Goal: Task Accomplishment & Management: Manage account settings

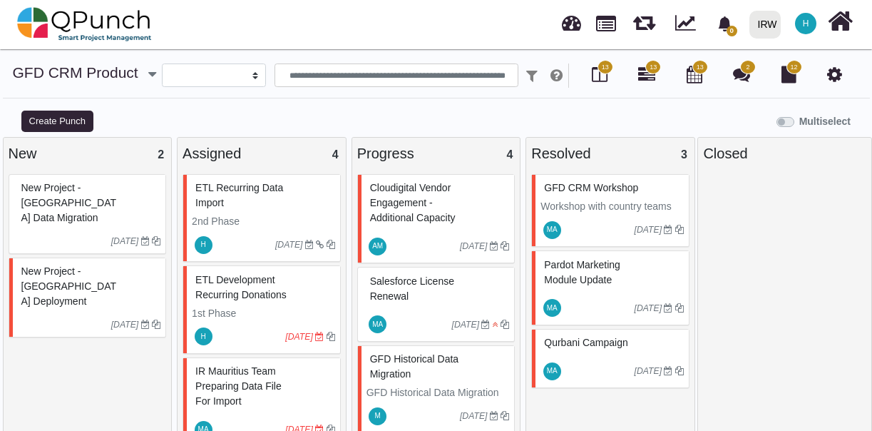
select select
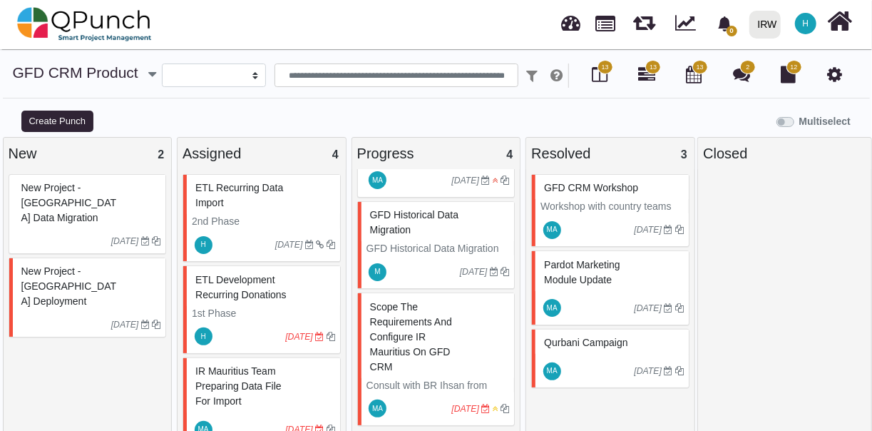
click at [300, 288] on div "ETL Development Recurring Donations" at bounding box center [263, 287] width 143 height 37
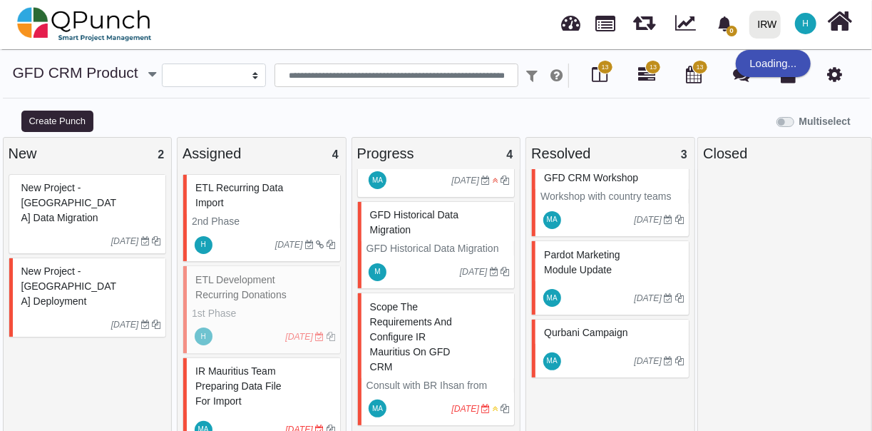
scroll to position [14, 0]
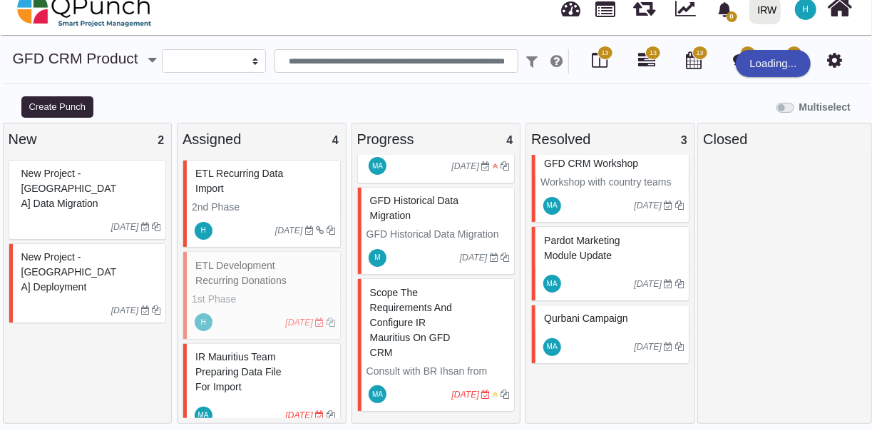
drag, startPoint x: 300, startPoint y: 272, endPoint x: 280, endPoint y: 272, distance: 20.0
click at [280, 272] on div "ETL Development Recurring Donations 1st Phase Create an ETL and Deploy for auto…" at bounding box center [262, 295] width 158 height 88
click at [259, 314] on div "ETL Development Recurring Donations 1st Phase Create an ETL and Deploy for auto…" at bounding box center [262, 295] width 158 height 88
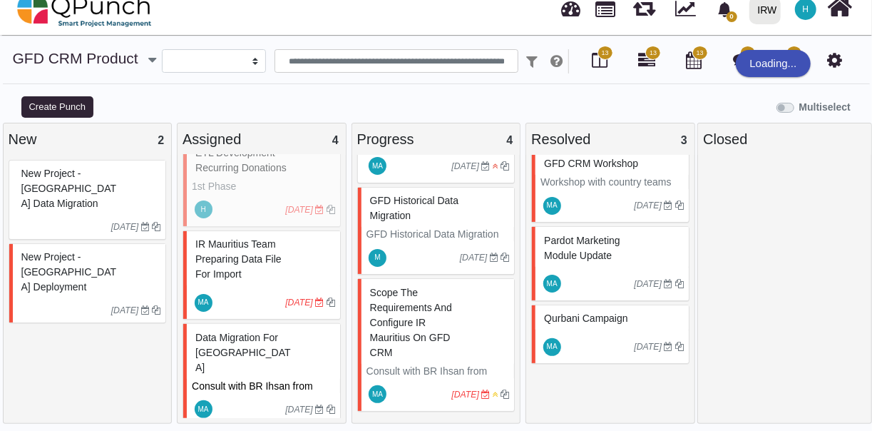
click at [314, 188] on div "ETL Development Recurring Donations 1st Phase Create an ETL and Deploy for auto…" at bounding box center [262, 182] width 158 height 88
click at [314, 208] on div "ETL Development Recurring Donations 1st Phase Create an ETL and Deploy for auto…" at bounding box center [262, 182] width 158 height 88
click at [266, 194] on div "ETL Development Recurring Donations 1st Phase Create an ETL and Deploy for auto…" at bounding box center [262, 182] width 158 height 88
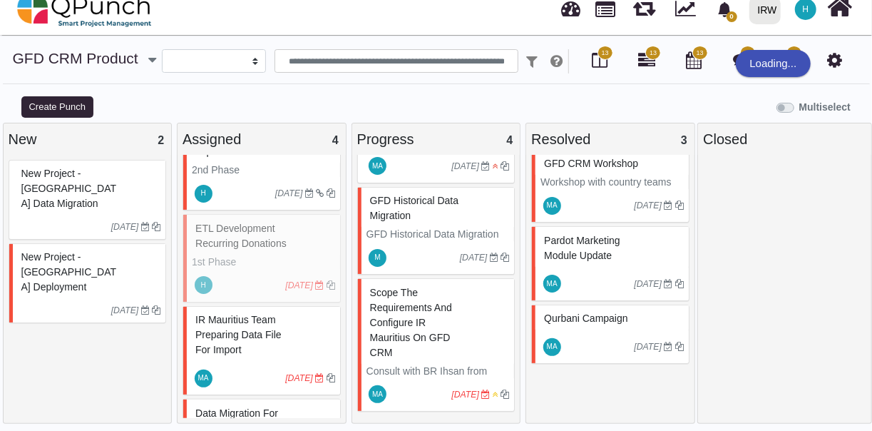
scroll to position [0, 0]
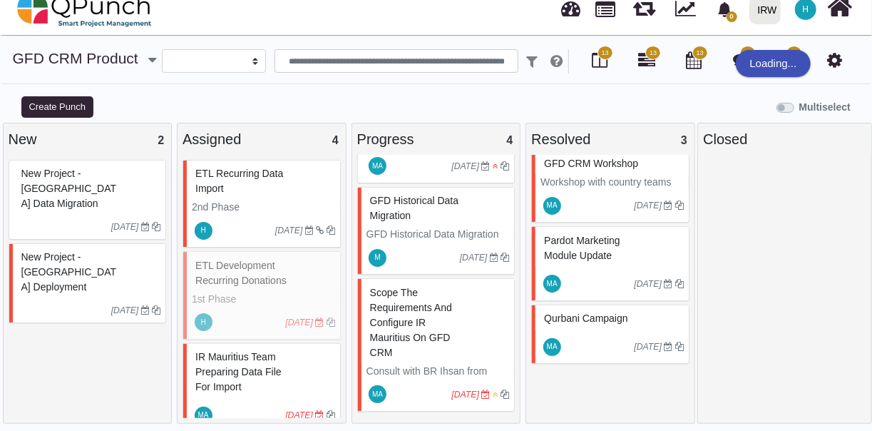
click at [250, 278] on div "ETL Development Recurring Donations 1st Phase Create an ETL and Deploy for auto…" at bounding box center [262, 295] width 158 height 88
click at [279, 276] on div "ETL Development Recurring Donations 1st Phase Create an ETL and Deploy for auto…" at bounding box center [262, 295] width 158 height 88
click at [447, 227] on p "GFD Historical Data Migration from all GFD websites to Salesforce CRM." at bounding box center [438, 249] width 143 height 45
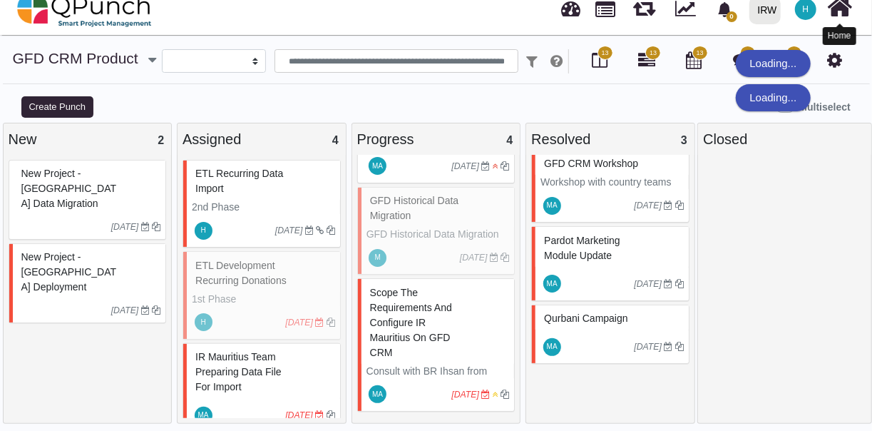
click at [845, 13] on icon at bounding box center [840, 7] width 25 height 27
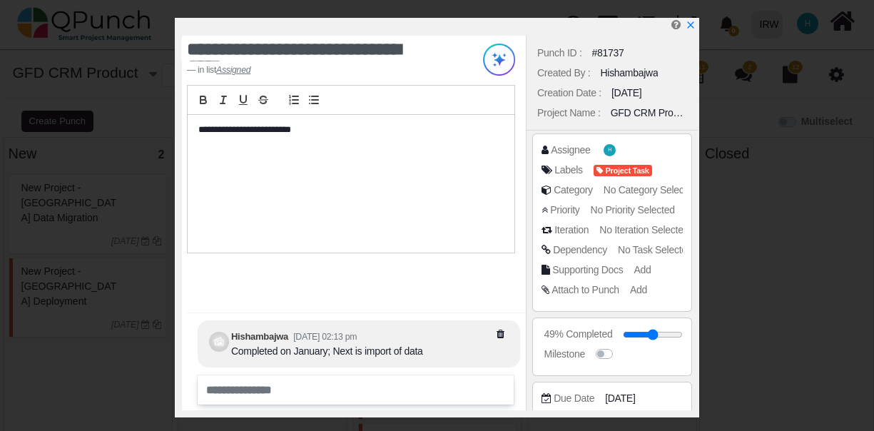
select select
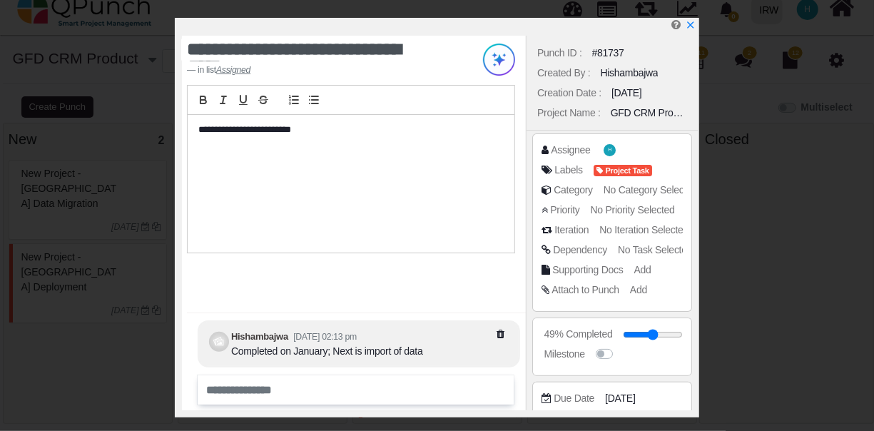
scroll to position [167, 0]
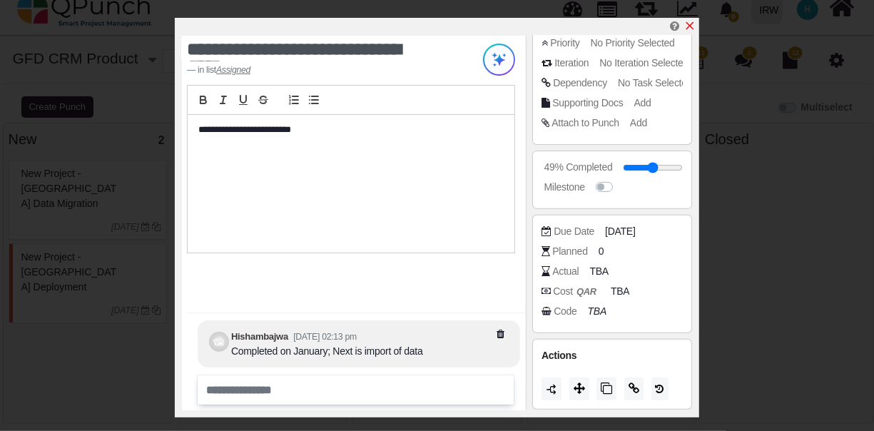
click at [688, 27] on icon "x" at bounding box center [689, 25] width 11 height 11
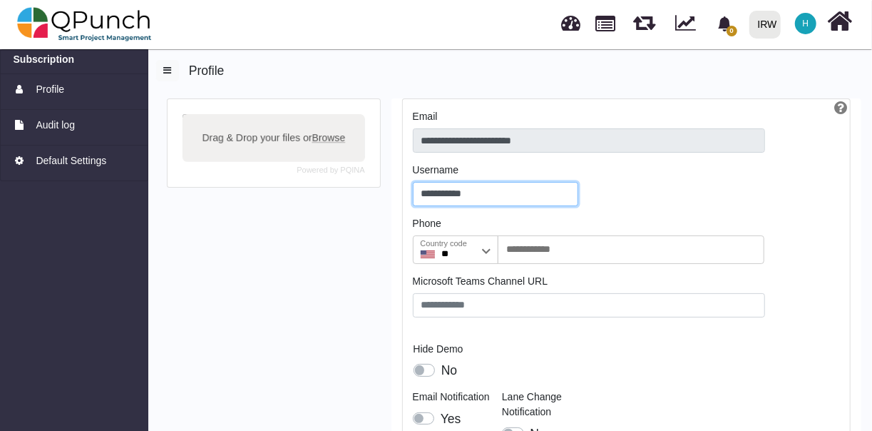
click at [453, 195] on input "**********" at bounding box center [495, 194] width 165 height 24
type input "**********"
click at [626, 205] on div "**********" at bounding box center [626, 218] width 469 height 238
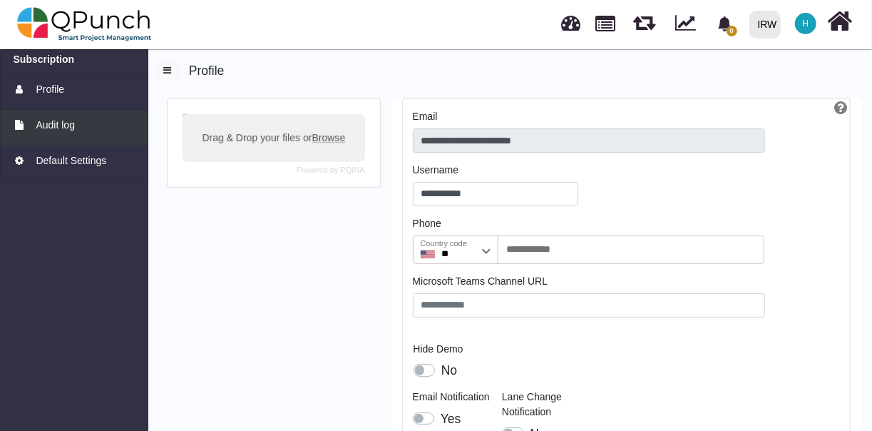
click at [58, 120] on span "Audit log" at bounding box center [55, 125] width 39 height 15
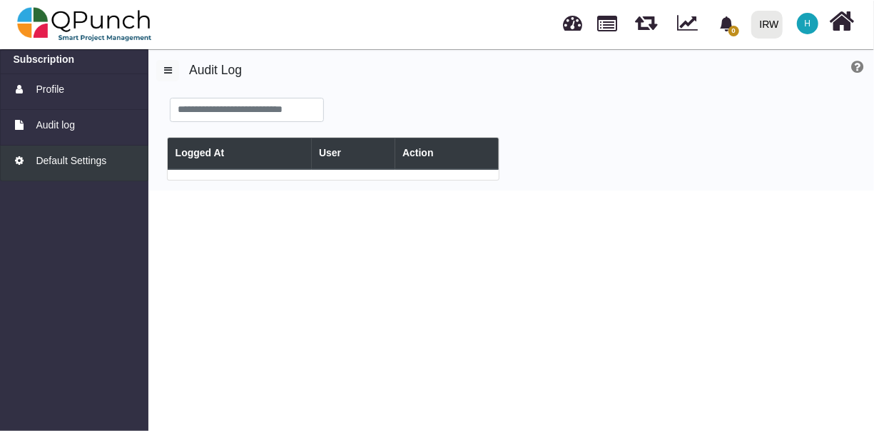
click at [73, 155] on span "Default Settings" at bounding box center [71, 160] width 71 height 15
click at [805, 25] on span "H" at bounding box center [808, 23] width 6 height 9
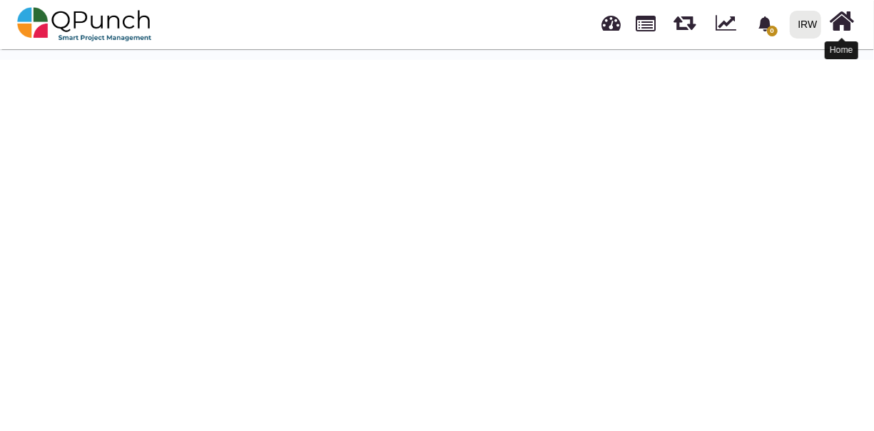
click at [840, 24] on icon at bounding box center [842, 21] width 25 height 27
click at [49, 23] on img at bounding box center [84, 24] width 135 height 43
